Goal: Check status: Check status

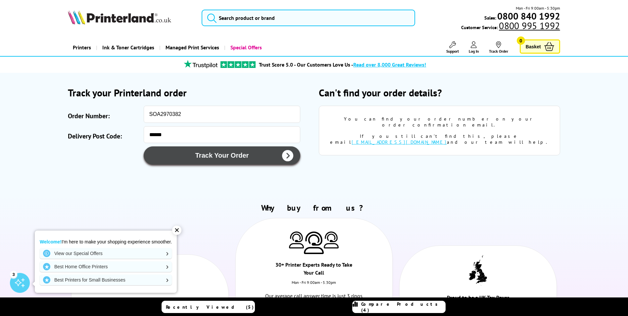
click at [205, 152] on button "Track Your Order" at bounding box center [222, 155] width 157 height 18
click at [287, 153] on icon "submit" at bounding box center [287, 155] width 11 height 11
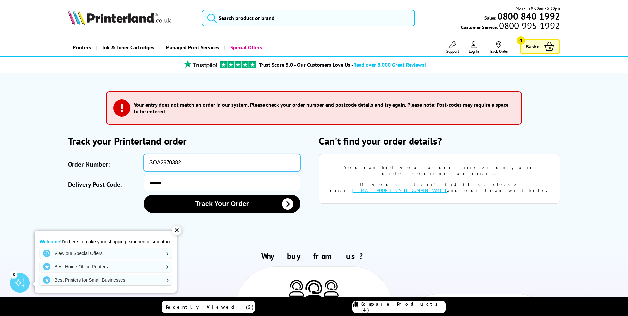
drag, startPoint x: 185, startPoint y: 160, endPoint x: 196, endPoint y: 157, distance: 11.7
click at [185, 160] on input "SOA2970382" at bounding box center [222, 162] width 157 height 17
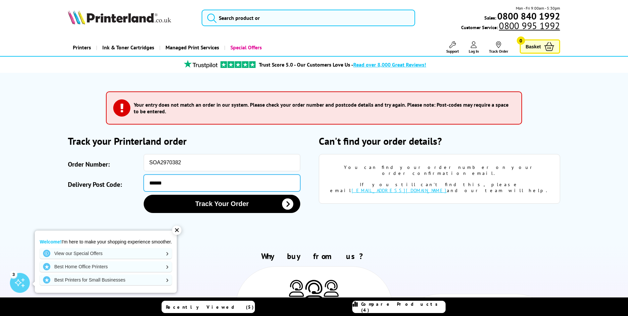
click at [171, 181] on input "******" at bounding box center [222, 182] width 157 height 17
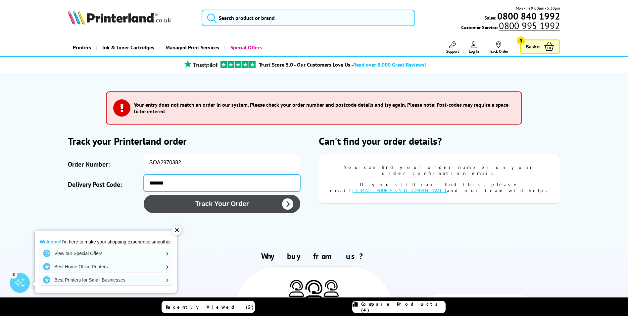
type input "*******"
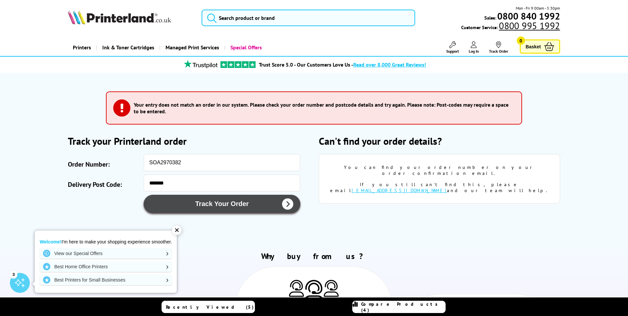
click at [223, 206] on button "Track Your Order" at bounding box center [222, 204] width 157 height 18
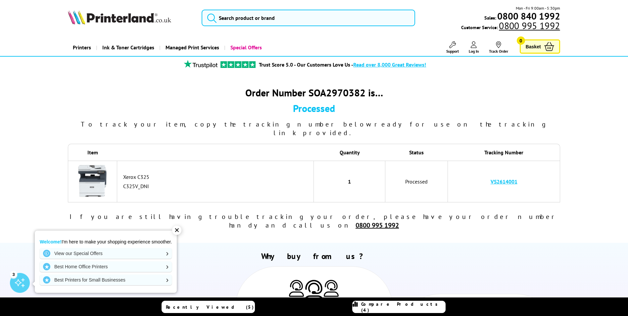
click at [498, 178] on link "VS2614001" at bounding box center [504, 181] width 27 height 7
drag, startPoint x: 535, startPoint y: 176, endPoint x: 480, endPoint y: 176, distance: 55.3
click at [480, 176] on td "VS2614001" at bounding box center [504, 182] width 112 height 42
copy link "VS2614001"
